Goal: Check status

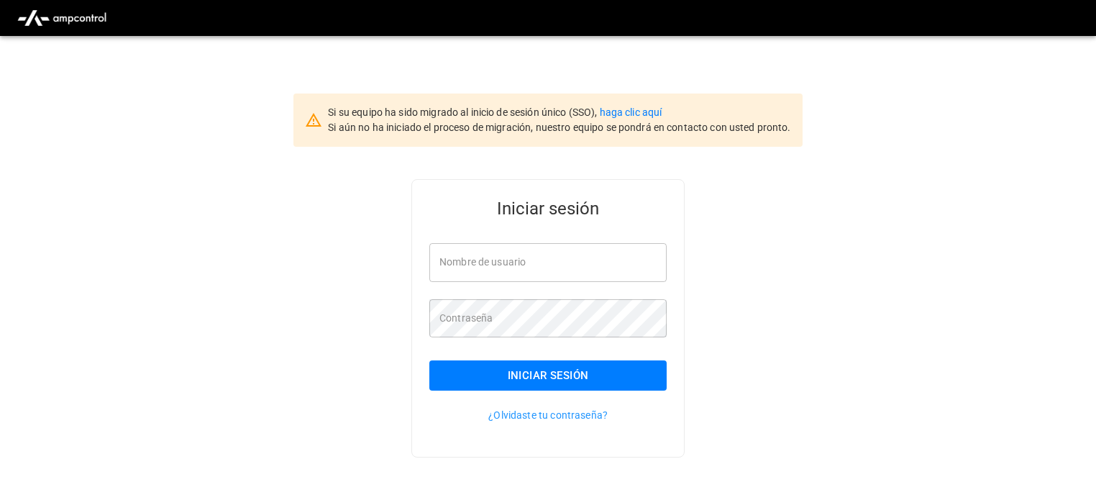
type input "**********"
click at [621, 375] on button "Iniciar sesión" at bounding box center [547, 375] width 237 height 30
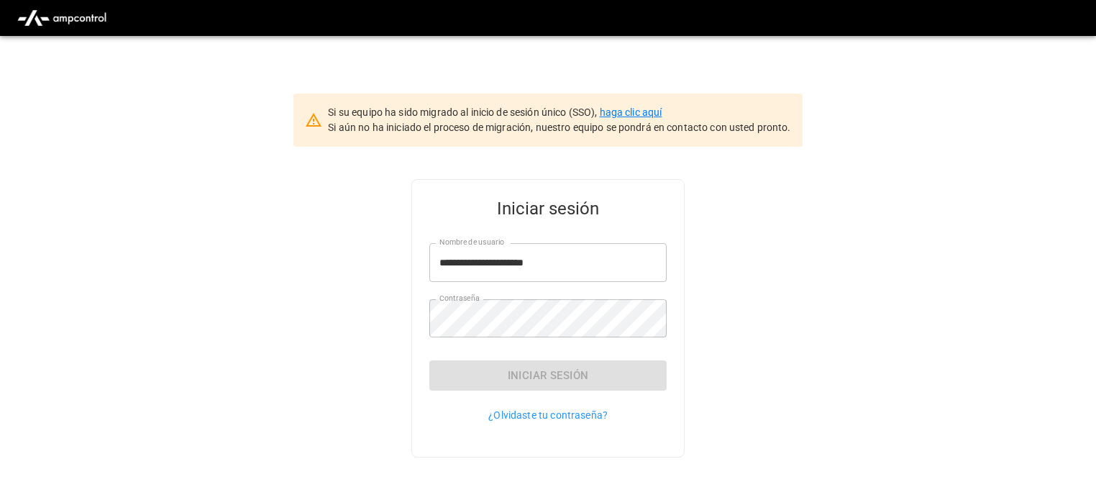
click at [640, 110] on link "haga clic aquí" at bounding box center [631, 112] width 63 height 12
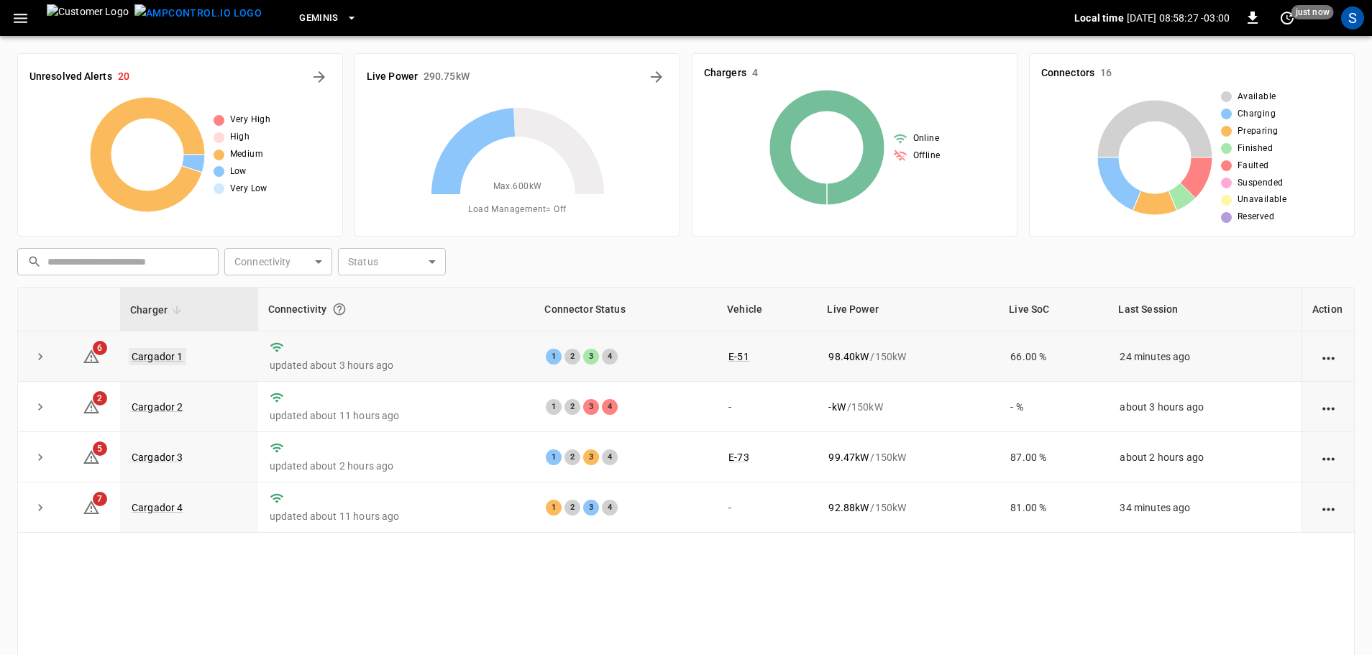
click at [165, 359] on link "Cargador 1" at bounding box center [158, 356] width 58 height 17
